Goal: Feedback & Contribution: Submit feedback/report problem

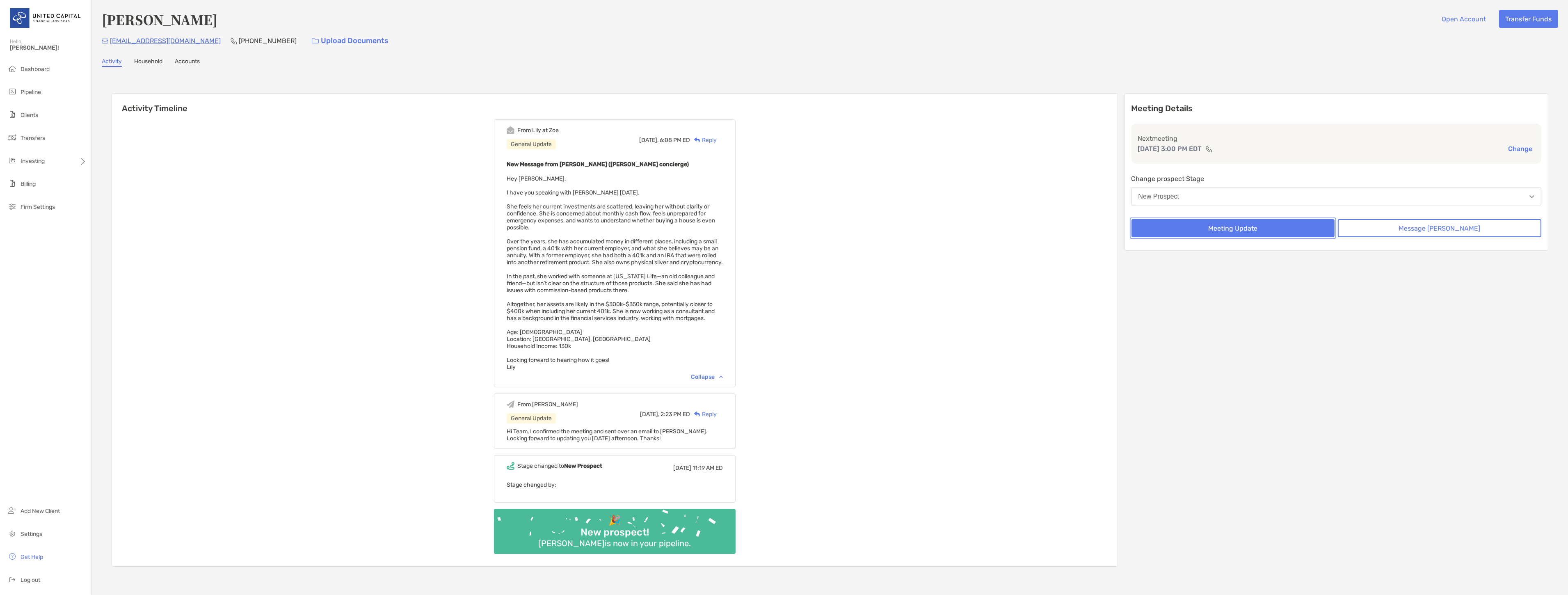
click at [1302, 226] on button "Meeting Update" at bounding box center [1233, 228] width 203 height 18
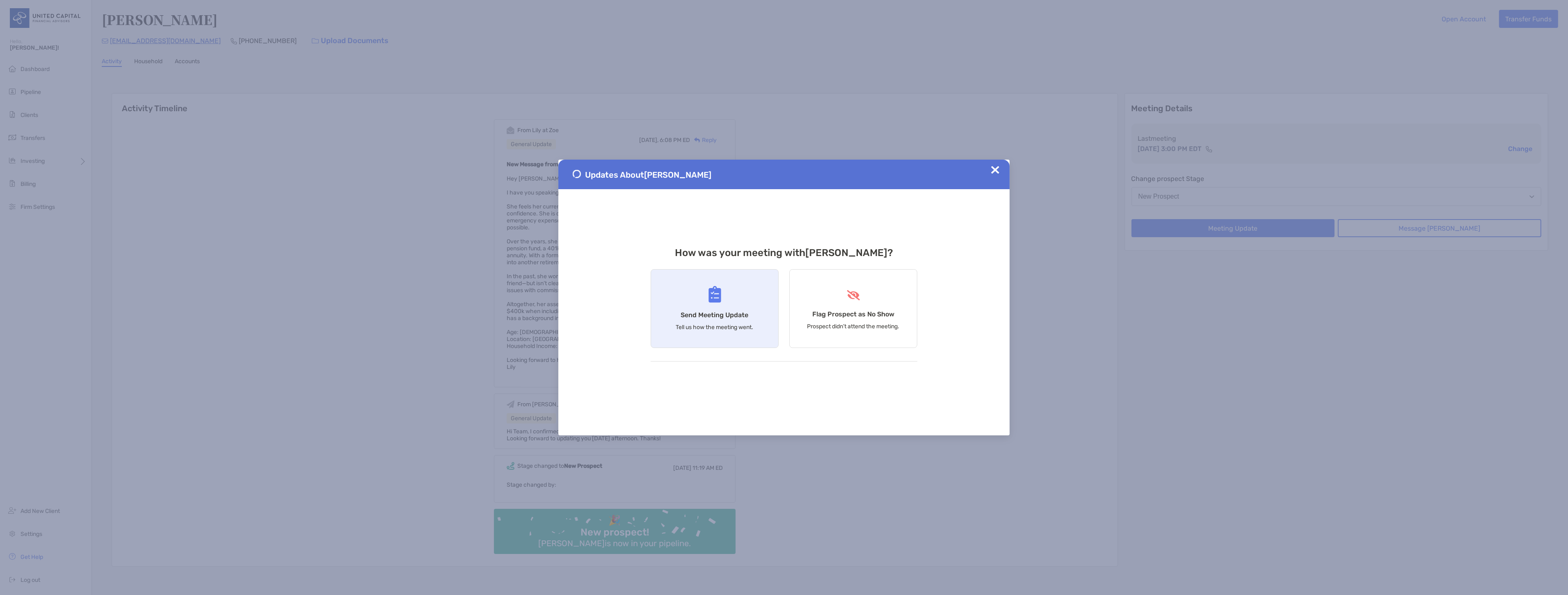
click at [726, 300] on div "Send Meeting Update Tell us how the meeting went." at bounding box center [715, 308] width 128 height 79
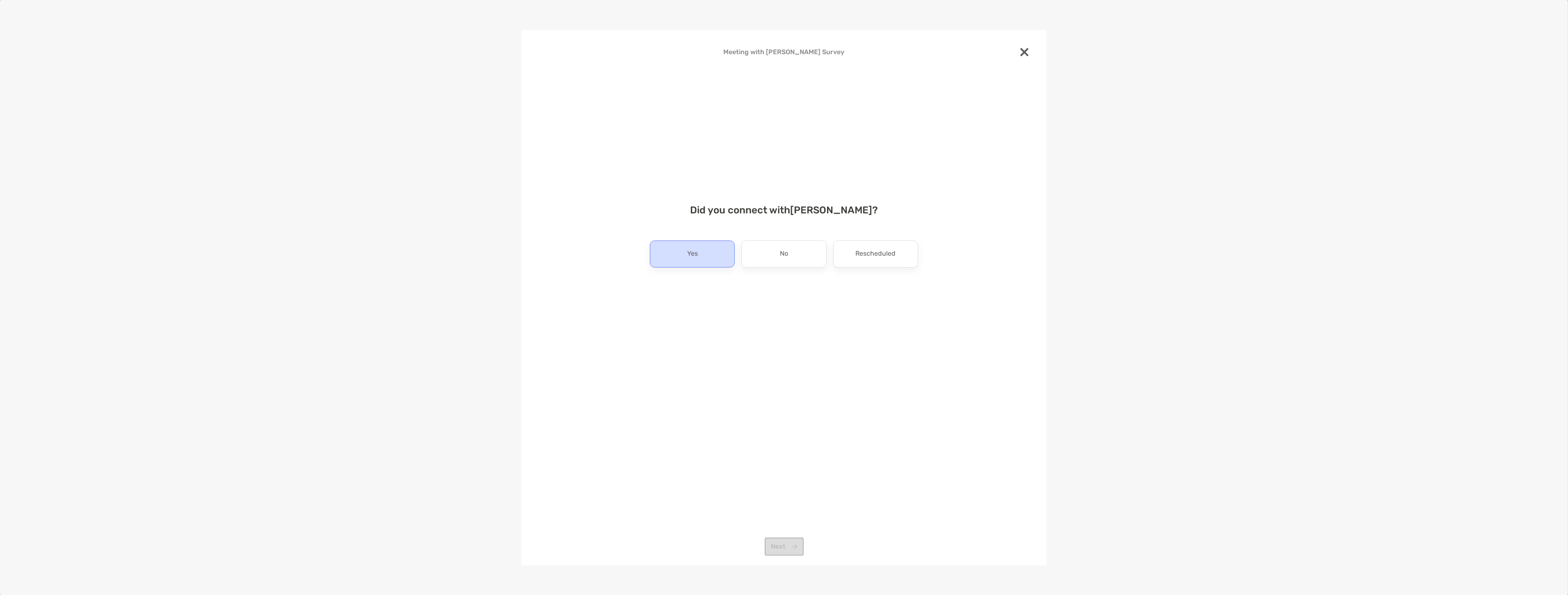
click at [699, 248] on div "Yes" at bounding box center [693, 254] width 85 height 27
click at [783, 542] on button "Next" at bounding box center [784, 547] width 39 height 18
click at [718, 280] on div "Yes" at bounding box center [739, 271] width 83 height 27
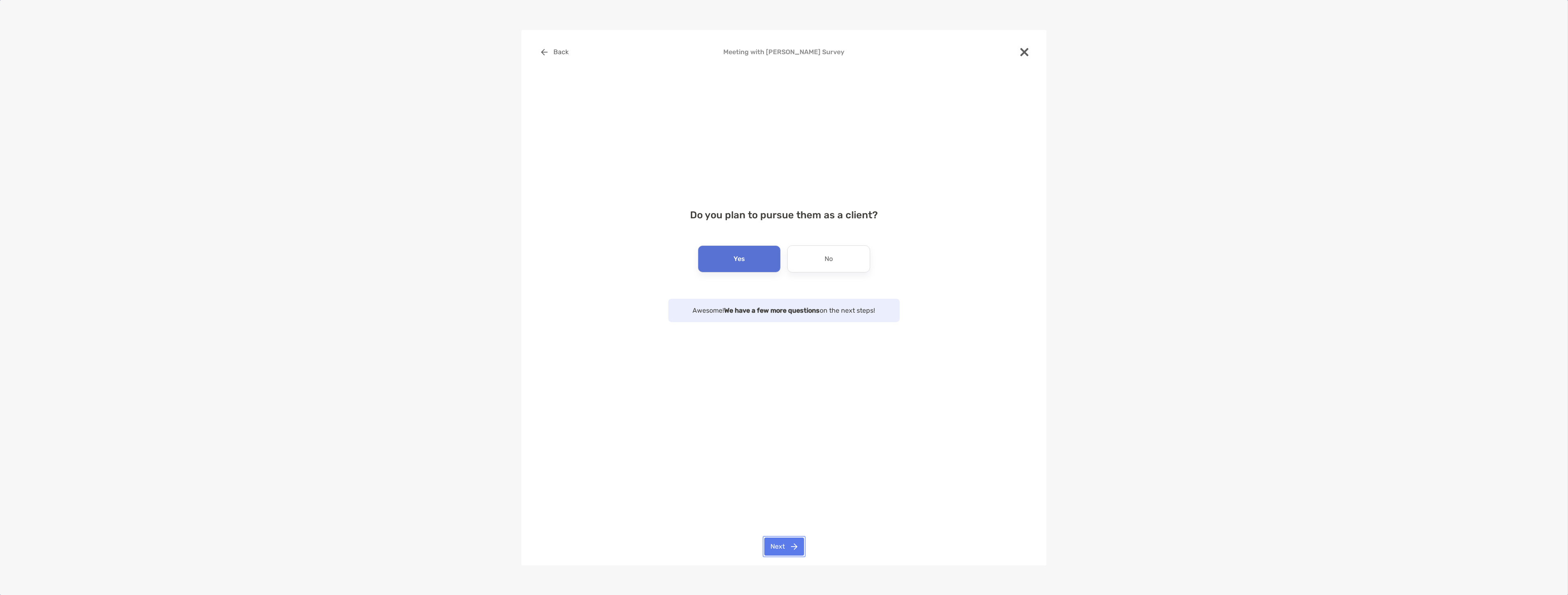
click at [802, 544] on button "Next" at bounding box center [784, 547] width 40 height 18
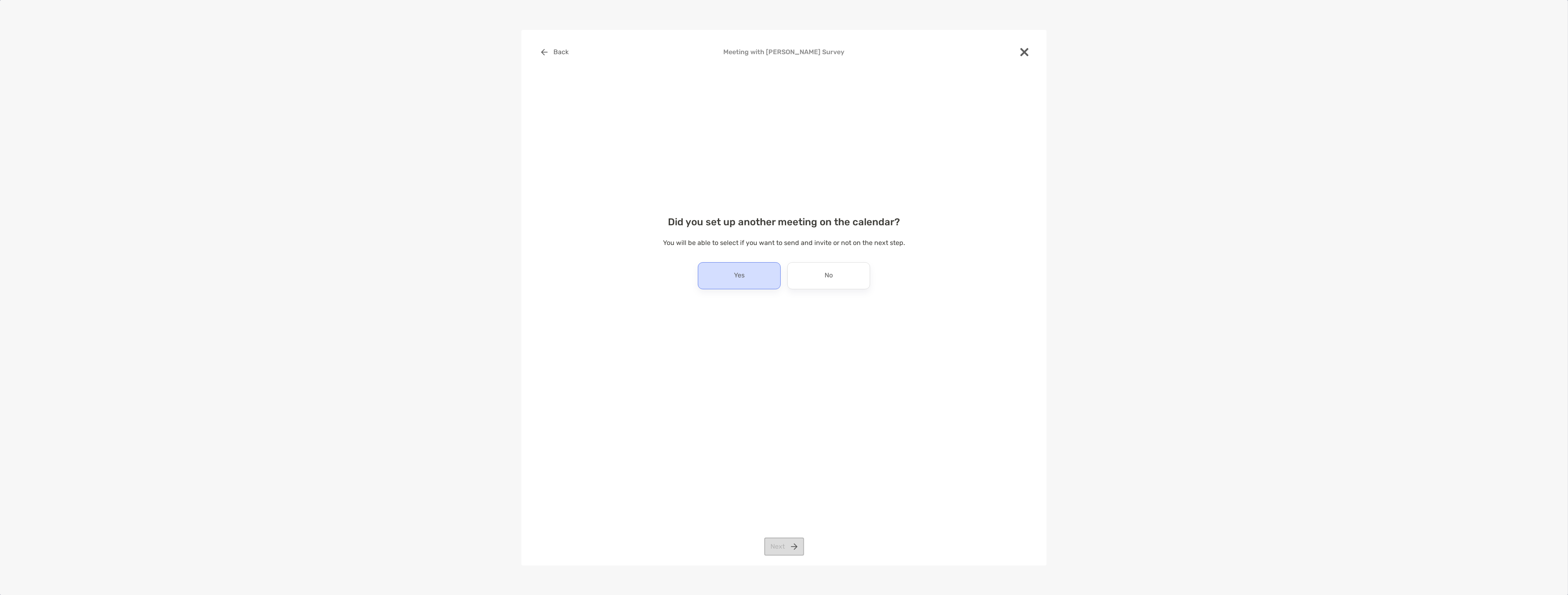
click at [729, 264] on div "Yes" at bounding box center [739, 276] width 83 height 27
click at [798, 541] on button "Next" at bounding box center [784, 547] width 40 height 18
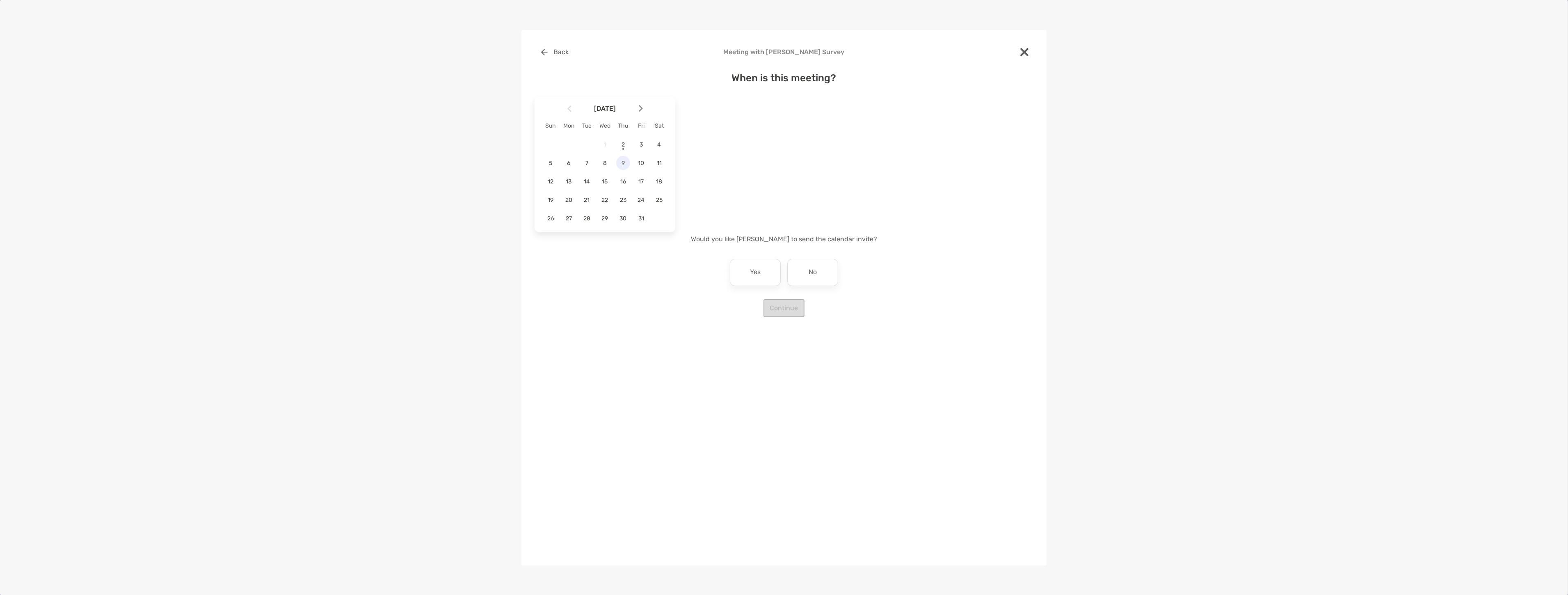
click at [621, 166] on span "9" at bounding box center [623, 163] width 14 height 7
click at [729, 208] on div "3:00 pm" at bounding box center [716, 202] width 55 height 19
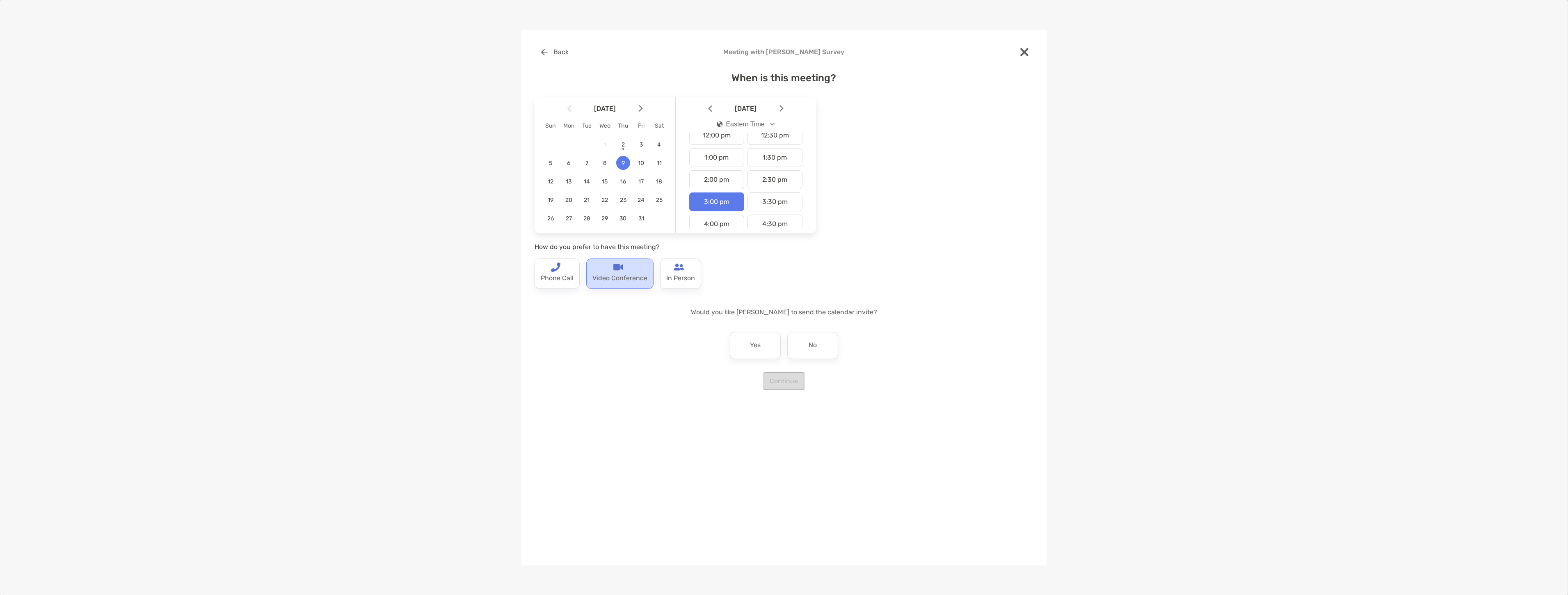
click at [622, 276] on p "Video Conference" at bounding box center [620, 279] width 55 height 13
click at [767, 347] on div "Yes" at bounding box center [755, 345] width 51 height 27
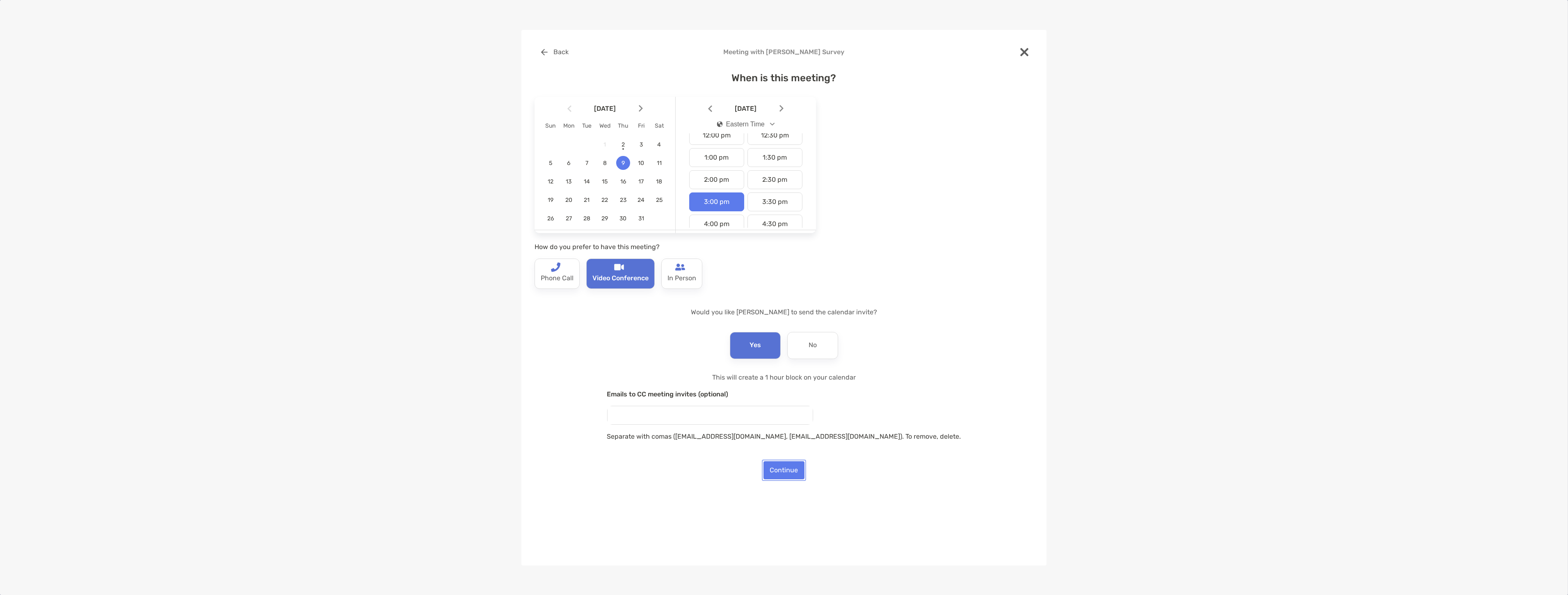
click at [769, 466] on button "Continue" at bounding box center [783, 471] width 41 height 18
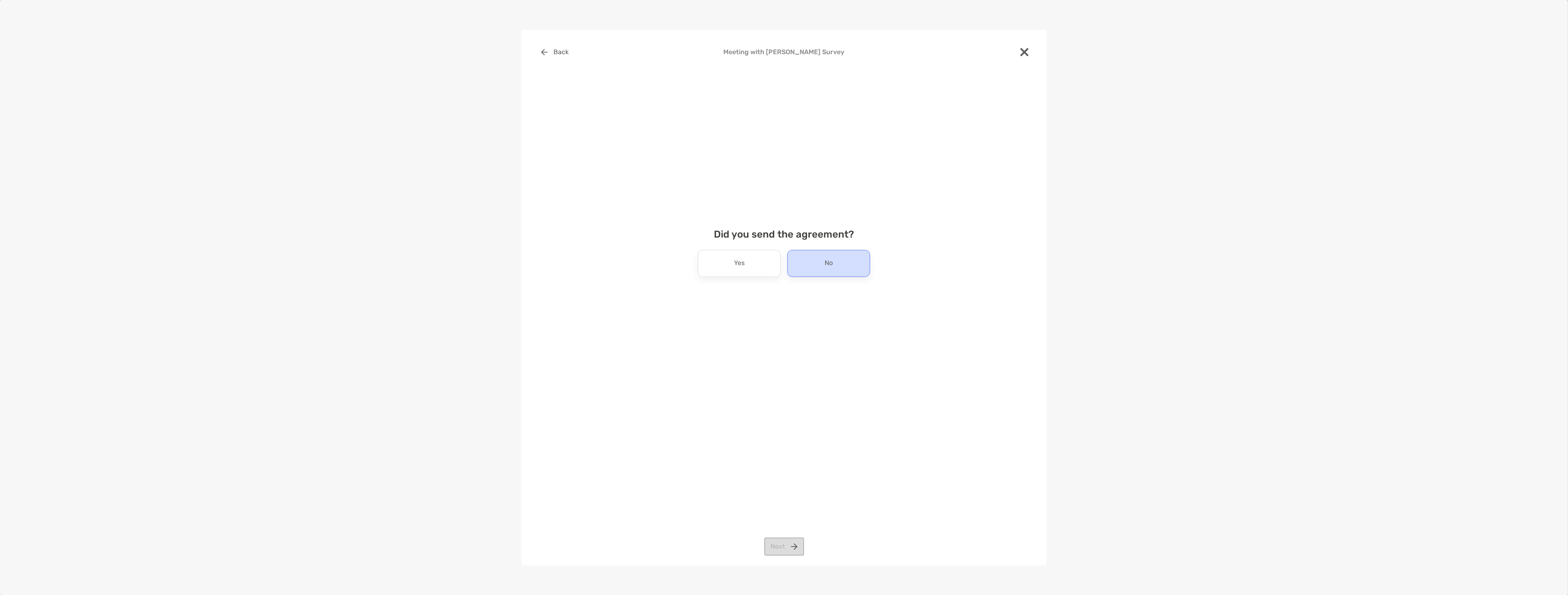
click at [814, 268] on div "No" at bounding box center [828, 263] width 83 height 27
click at [782, 552] on button "Next" at bounding box center [784, 547] width 40 height 18
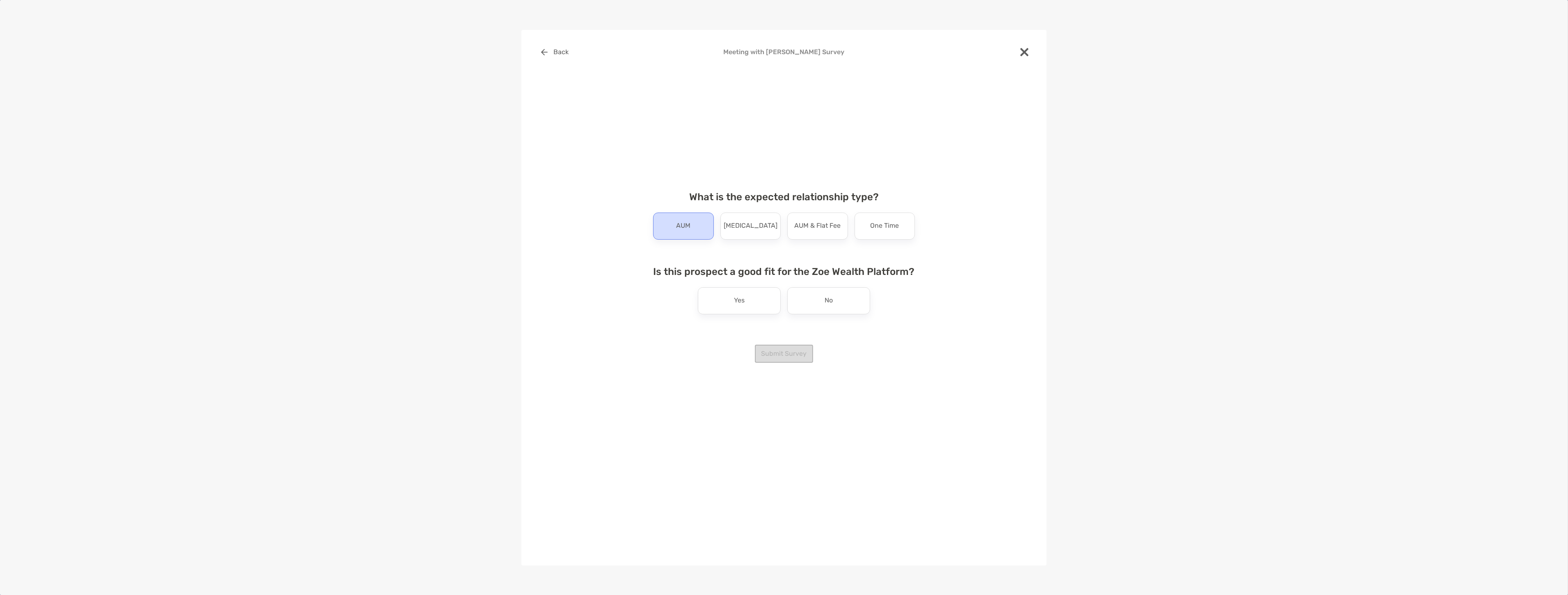
click at [685, 236] on div "AUM" at bounding box center [684, 226] width 61 height 27
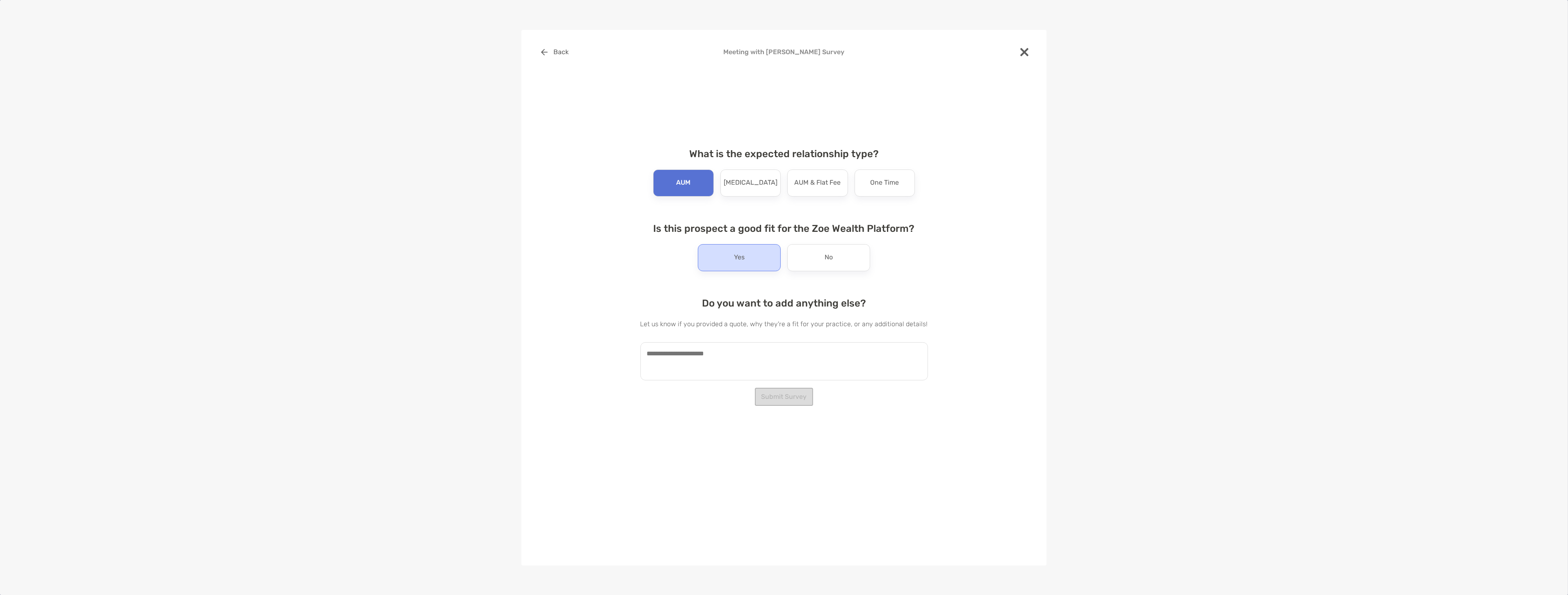
click at [719, 248] on div "Yes" at bounding box center [739, 258] width 83 height 27
click at [712, 363] on textarea at bounding box center [784, 361] width 287 height 38
type textarea "**********"
click at [886, 351] on textarea "**********" at bounding box center [780, 361] width 279 height 38
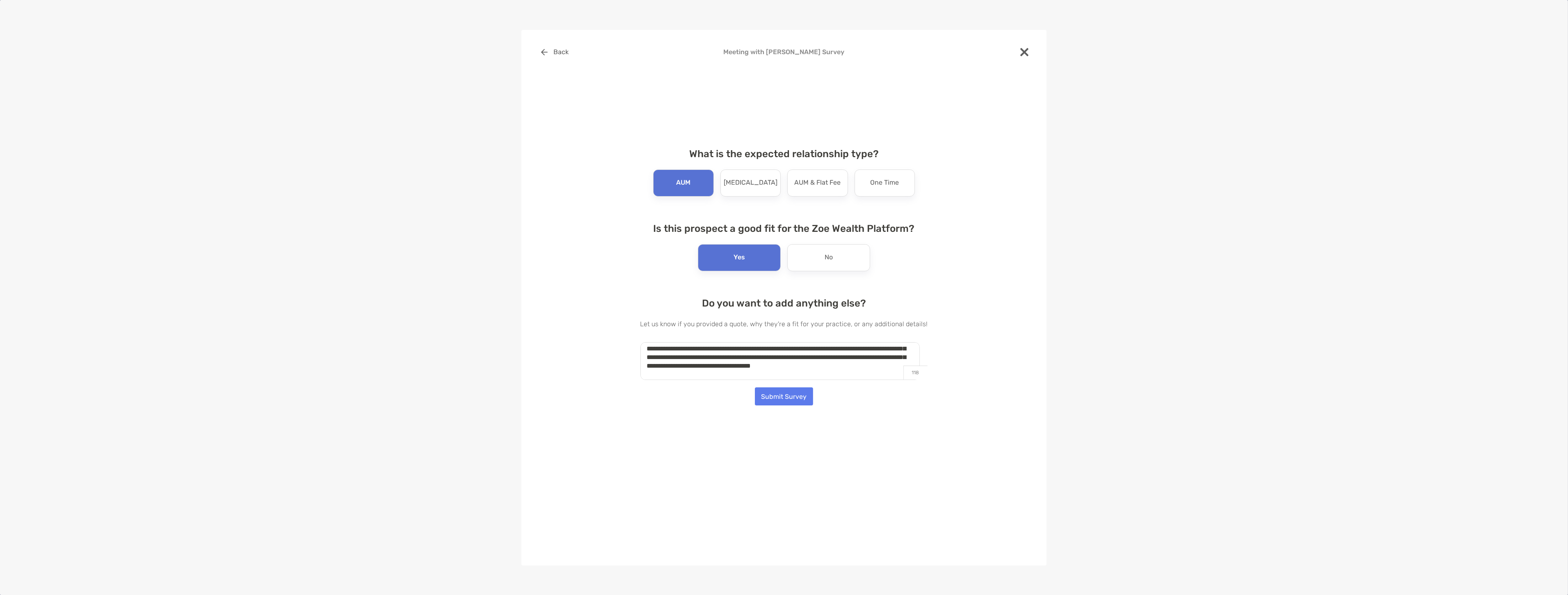
scroll to position [72, 0]
type textarea "**********"
click at [779, 397] on button "Submit Survey" at bounding box center [784, 396] width 58 height 18
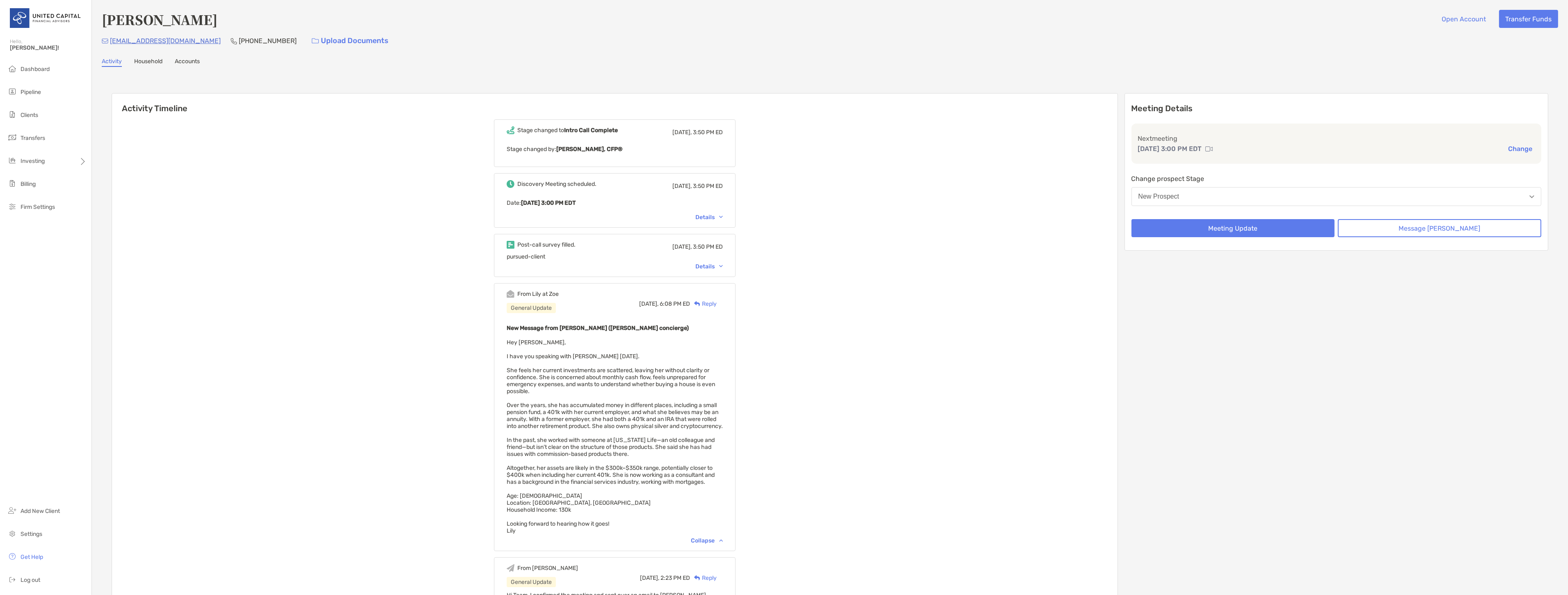
click at [724, 272] on div "Post-call survey filled. [DATE], 3:50 PM ED pursued-client Details" at bounding box center [614, 255] width 242 height 43
click at [723, 267] on div "Details" at bounding box center [709, 266] width 27 height 7
